Goal: Find specific page/section: Find specific page/section

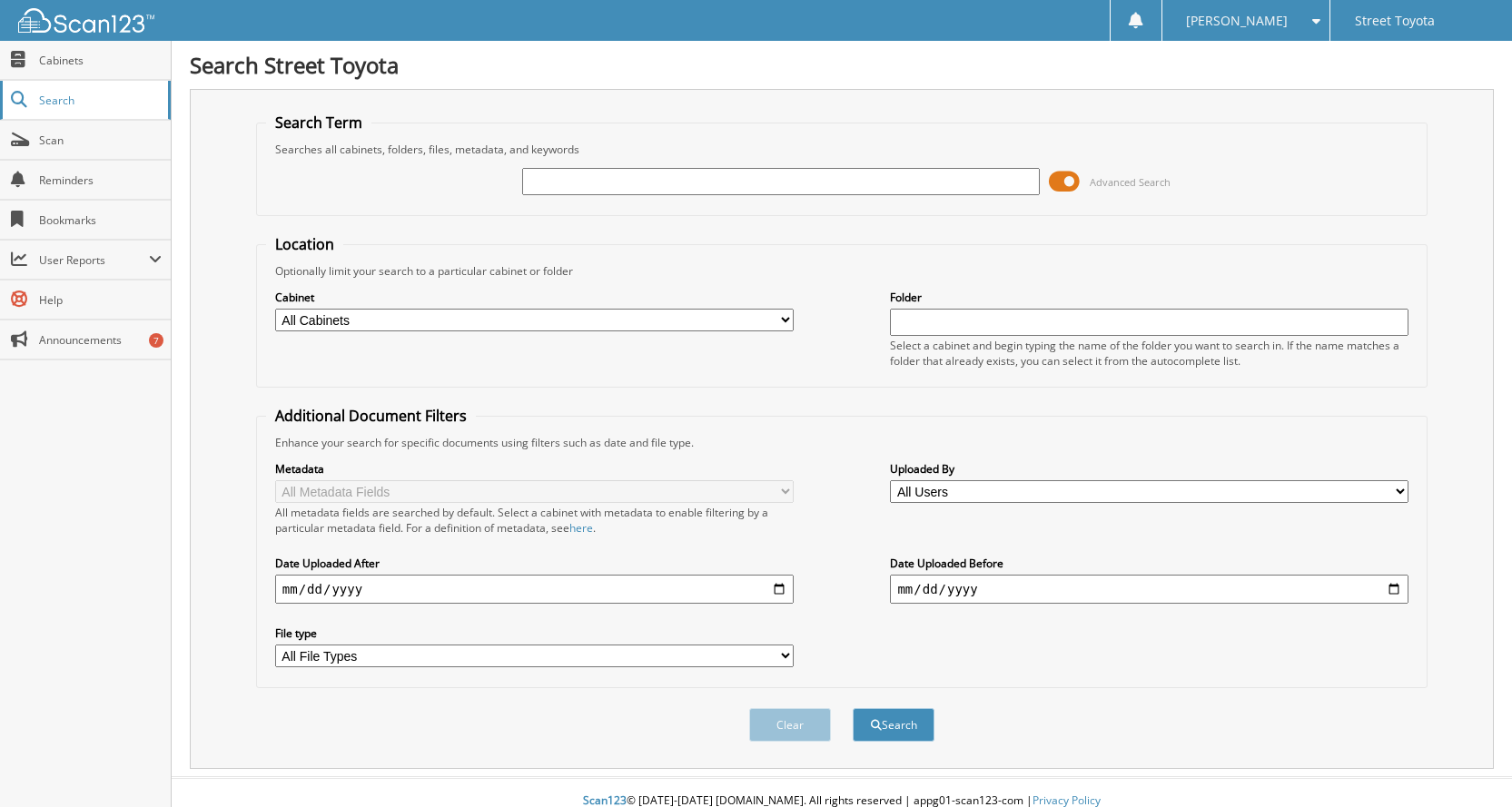
click at [63, 93] on span "Search" at bounding box center [99, 100] width 120 height 16
click at [475, 178] on div "Advanced Search" at bounding box center [842, 181] width 1152 height 49
click at [89, 14] on img at bounding box center [86, 20] width 137 height 25
type input "50366"
click at [853, 708] on button "Search" at bounding box center [893, 724] width 82 height 34
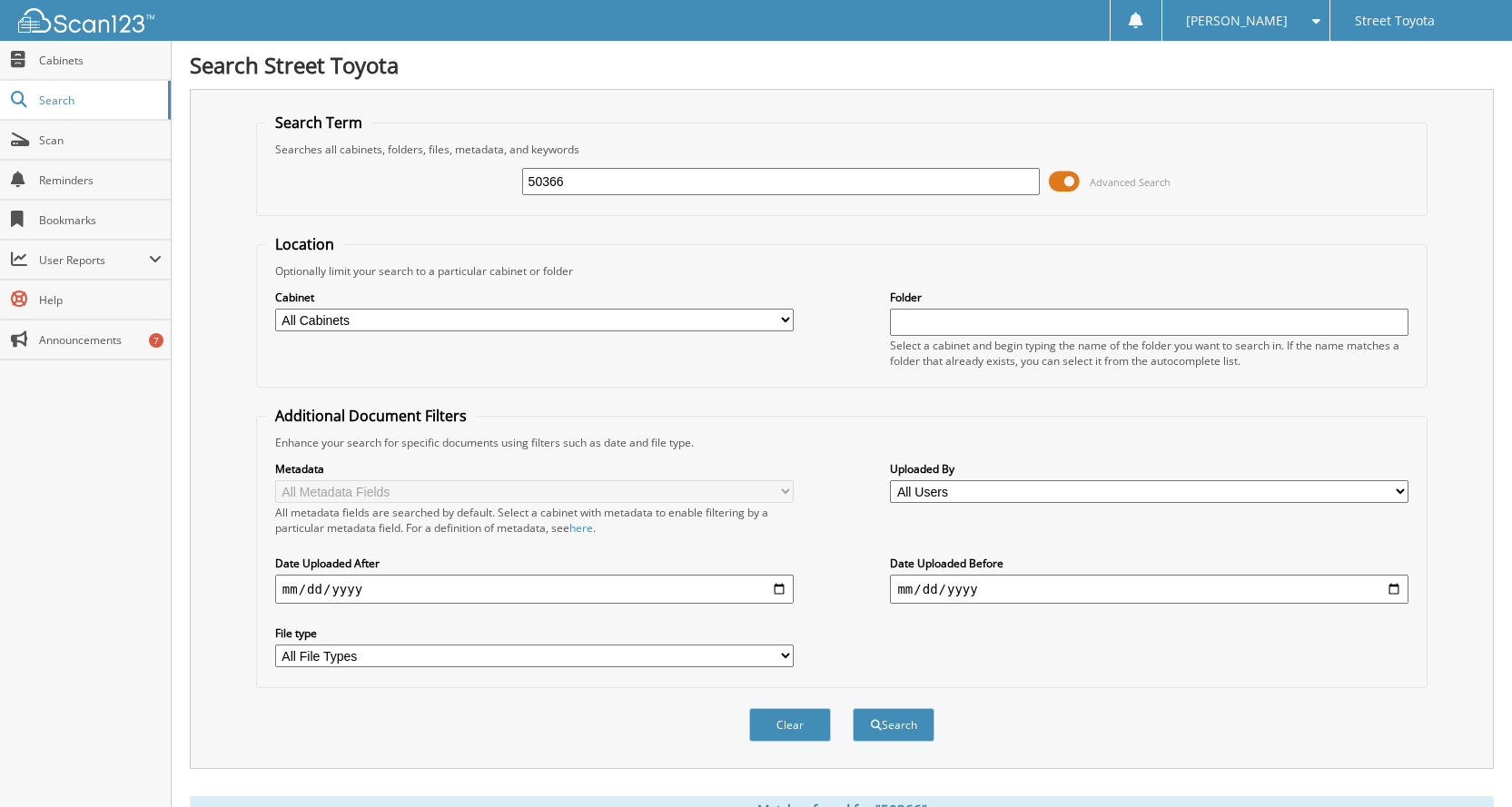
drag, startPoint x: 576, startPoint y: 180, endPoint x: 500, endPoint y: 154, distance: 80.3
click at [500, 154] on fieldset "Search Term Searches all cabinets, folders, files, metadata, and keywords 50366…" at bounding box center [841, 164] width 1171 height 104
type input "50336"
click at [853, 708] on button "Search" at bounding box center [893, 724] width 82 height 34
click at [894, 733] on button "Search" at bounding box center [893, 724] width 82 height 34
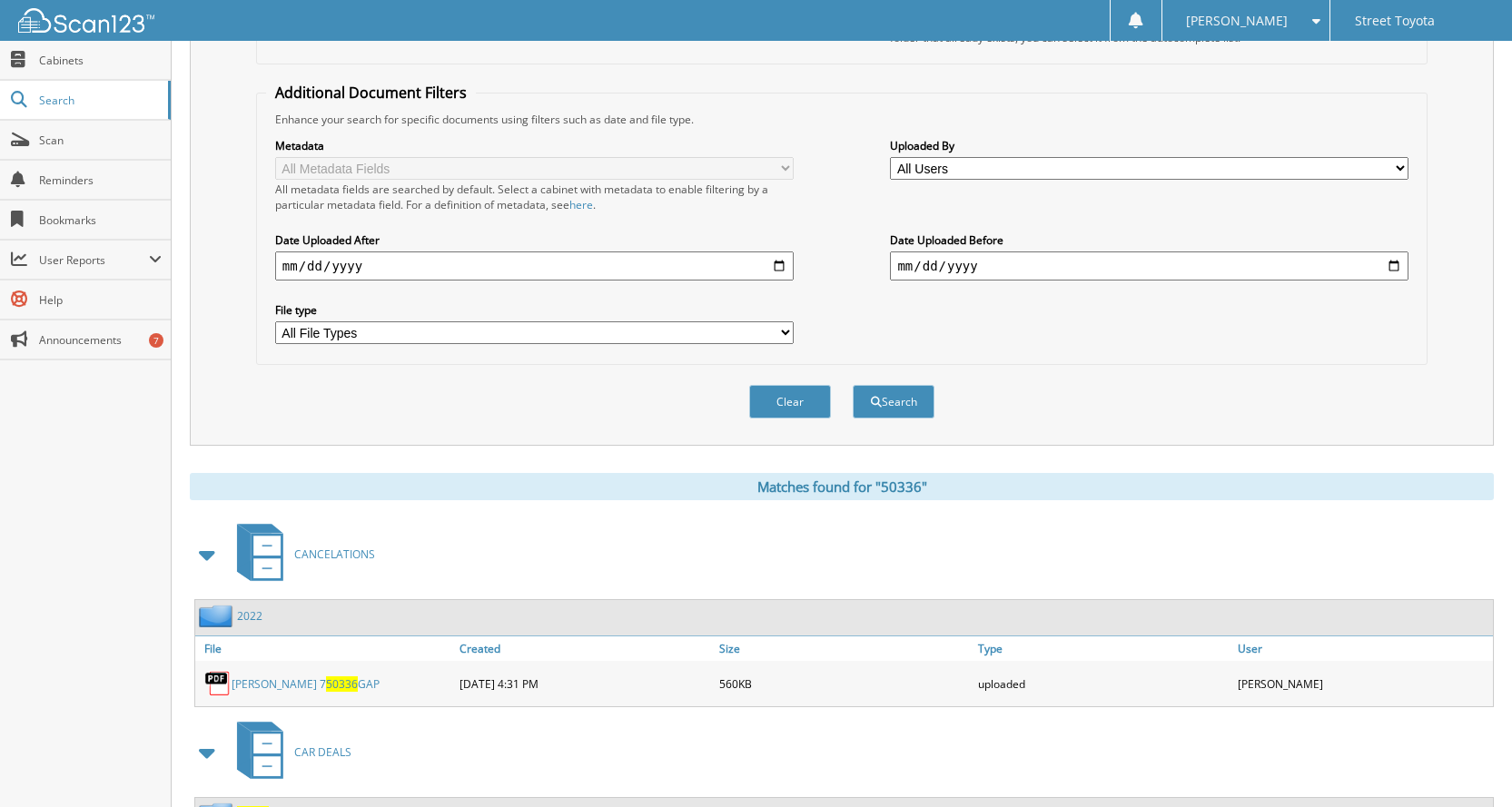
scroll to position [477, 0]
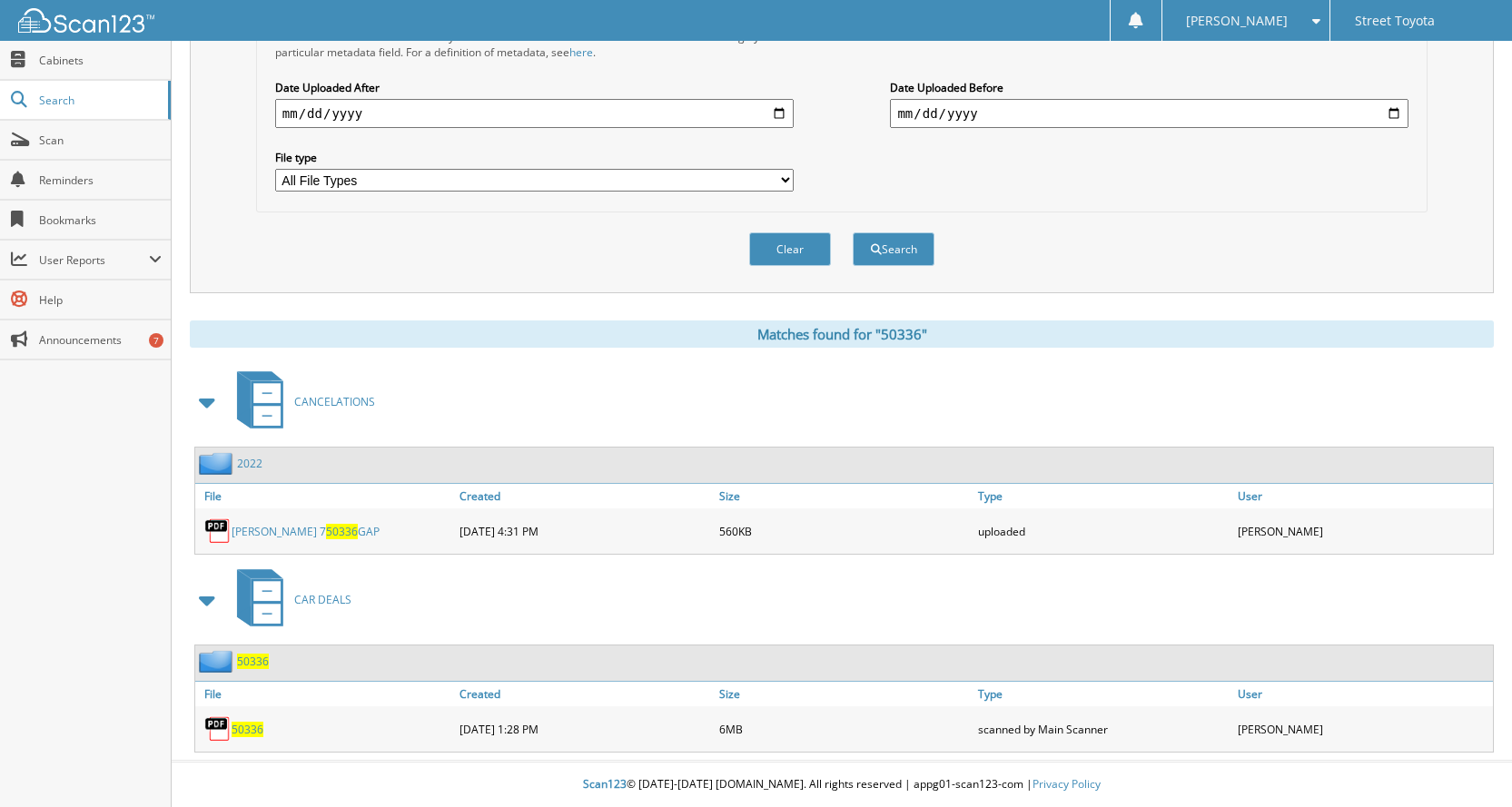
click at [247, 660] on span "50336" at bounding box center [252, 661] width 32 height 16
